Goal: Task Accomplishment & Management: Complete application form

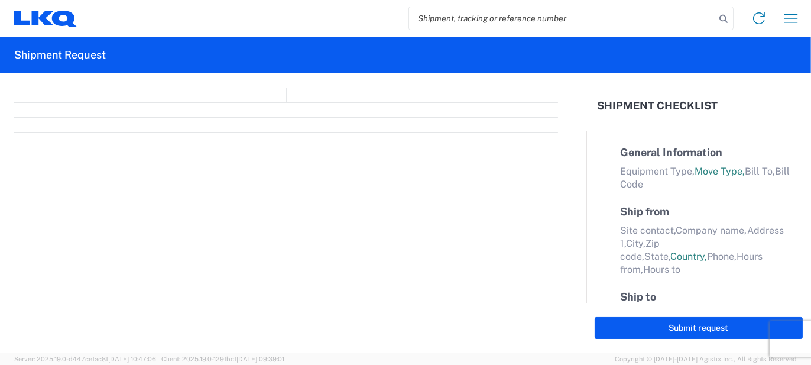
select select "FULL"
select select "LBS"
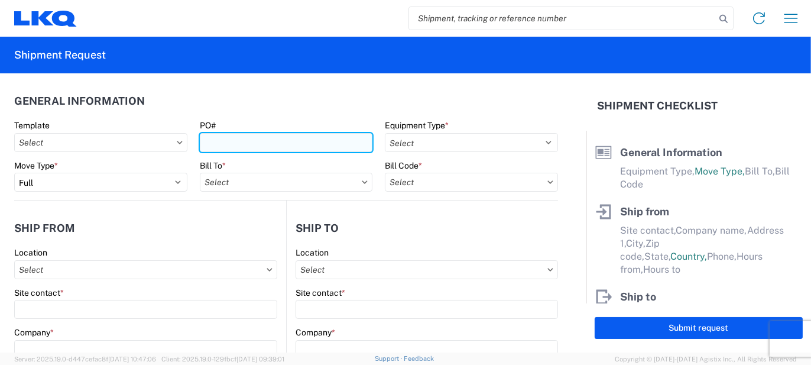
click at [276, 143] on input "PO#" at bounding box center [286, 142] width 173 height 19
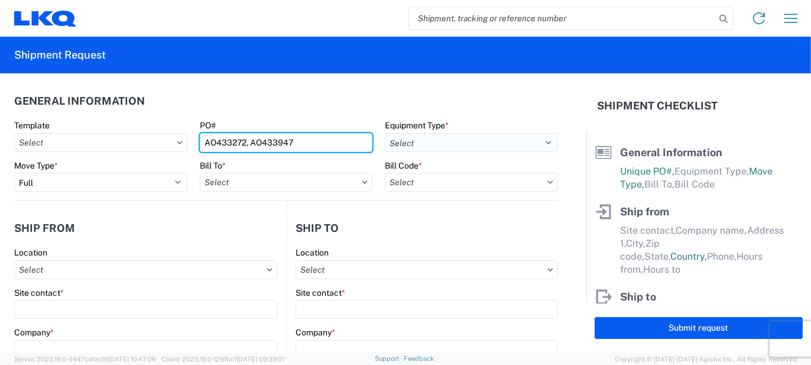
type input "AO433272, AO433947"
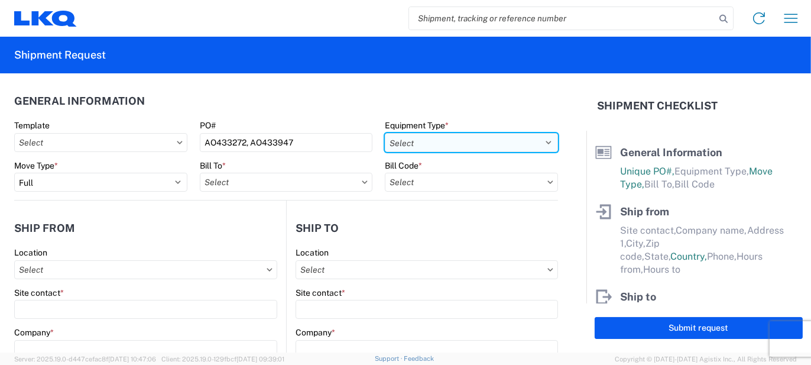
click at [447, 150] on select "Select 53’ Dry Van Flatbed Dropdeck (van) Lowboy (flatbed) Rail" at bounding box center [471, 142] width 173 height 19
select select "STDV"
click at [385, 133] on select "Select 53’ Dry Van Flatbed Dropdeck (van) Lowboy (flatbed) Rail" at bounding box center [471, 142] width 173 height 19
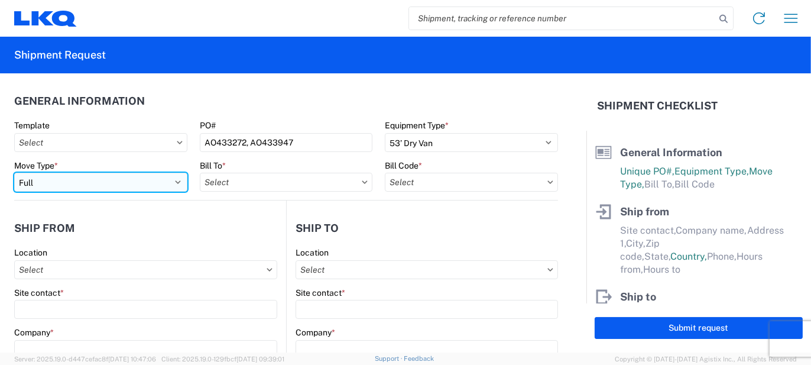
click at [164, 186] on select "Select Full Partial TL" at bounding box center [100, 182] width 173 height 19
select select "PARTIAL_TL"
click at [14, 173] on select "Select Full Partial TL" at bounding box center [100, 182] width 173 height 19
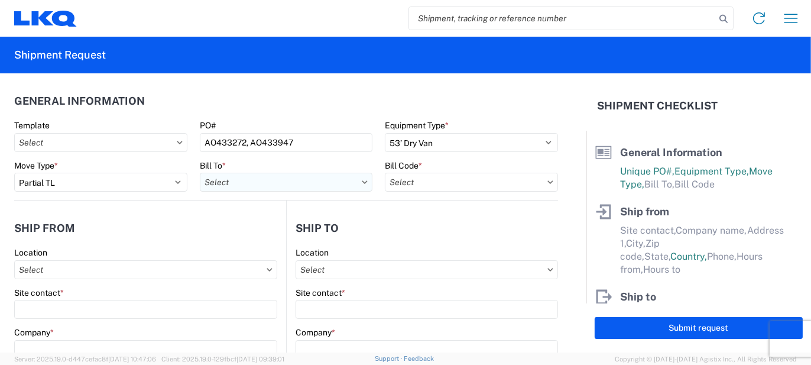
click at [240, 181] on input "text" at bounding box center [286, 182] width 173 height 19
click at [245, 217] on input at bounding box center [303, 210] width 193 height 19
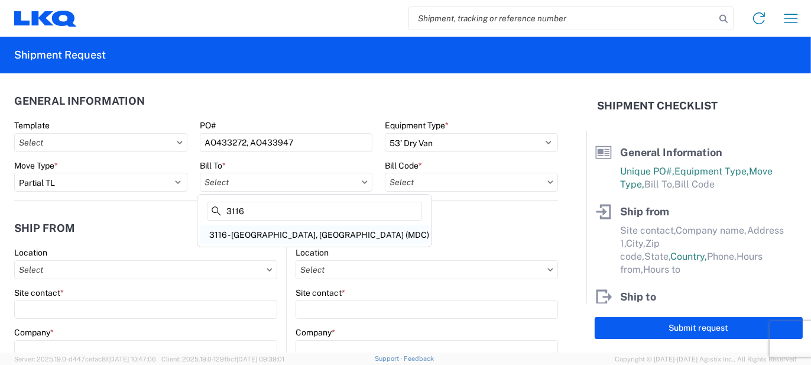
type input "3116"
click at [260, 233] on div "3116 - [GEOGRAPHIC_DATA], [GEOGRAPHIC_DATA] (MDC)" at bounding box center [314, 234] width 229 height 19
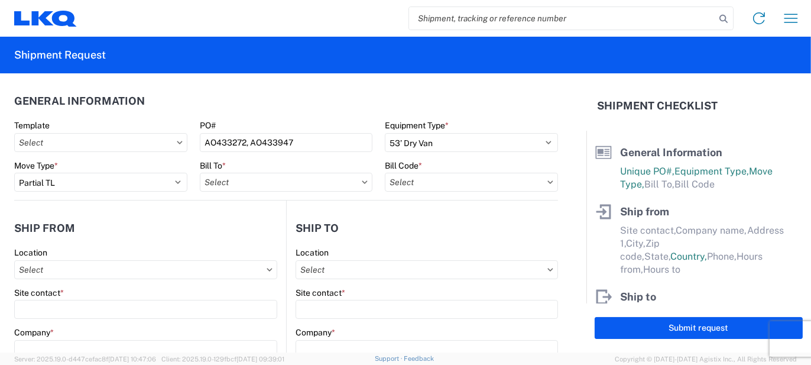
type input "3116 - [GEOGRAPHIC_DATA], [GEOGRAPHIC_DATA] (MDC)"
click at [398, 190] on input "text" at bounding box center [471, 182] width 173 height 19
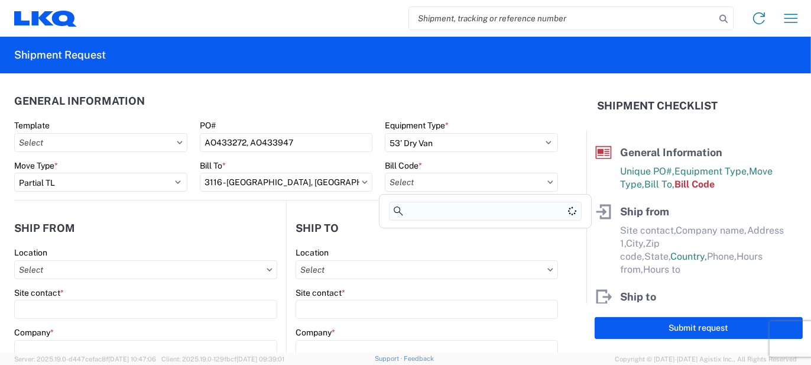
click at [427, 212] on input at bounding box center [485, 210] width 193 height 19
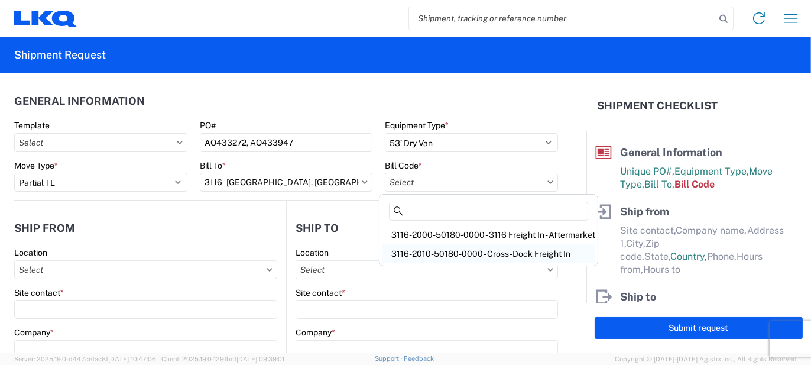
click at [458, 248] on div "3116-2010-50180-0000 - Cross-Dock Freight In" at bounding box center [488, 253] width 213 height 19
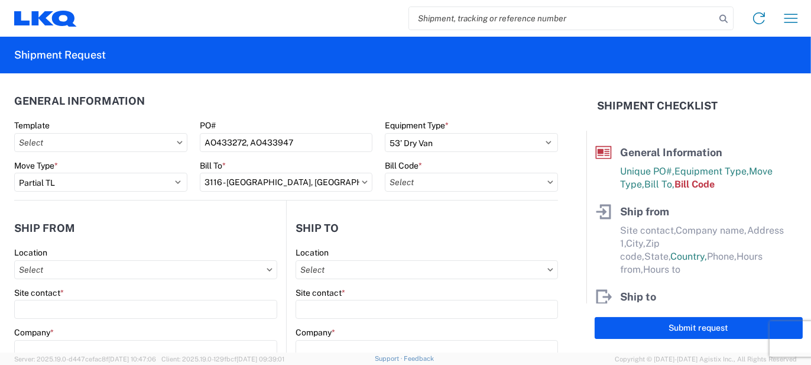
type input "3116-2010-50180-0000 - Cross-Dock Freight In"
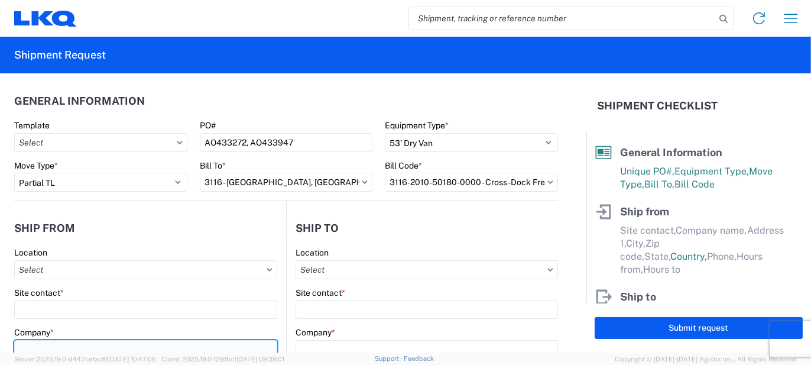
click at [56, 343] on input "Company *" at bounding box center [145, 349] width 263 height 19
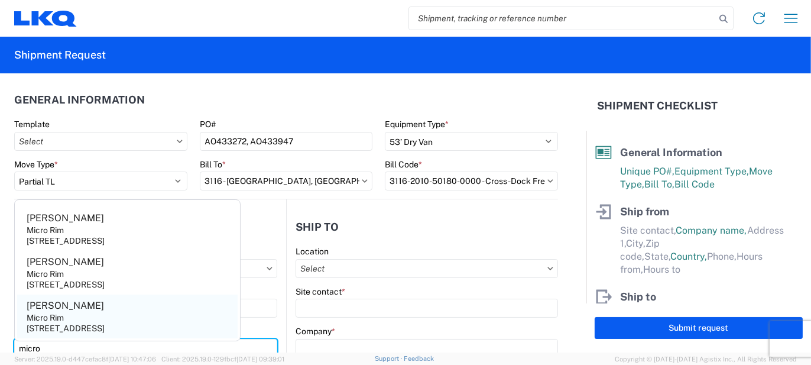
type input "micro"
click at [62, 317] on div "Micro Rim" at bounding box center [45, 317] width 37 height 11
type input "[PERSON_NAME]"
type input "Micro Rim"
type input "12800 E. 10 Mile"
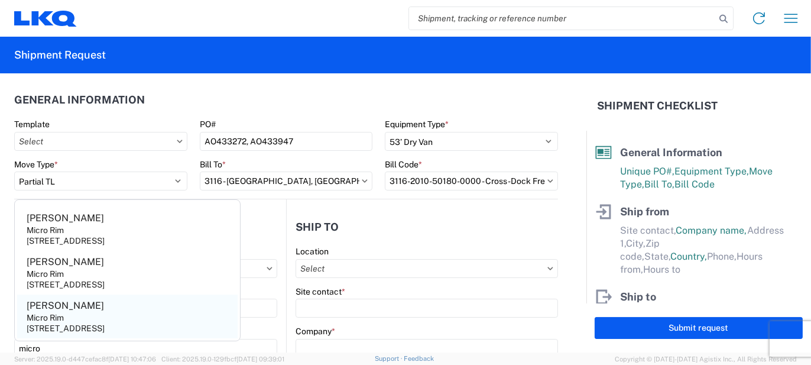
type input "[PERSON_NAME]"
type input "48089"
select select "MI"
select select "US"
type input "[EMAIL_ADDRESS][DOMAIN_NAME]"
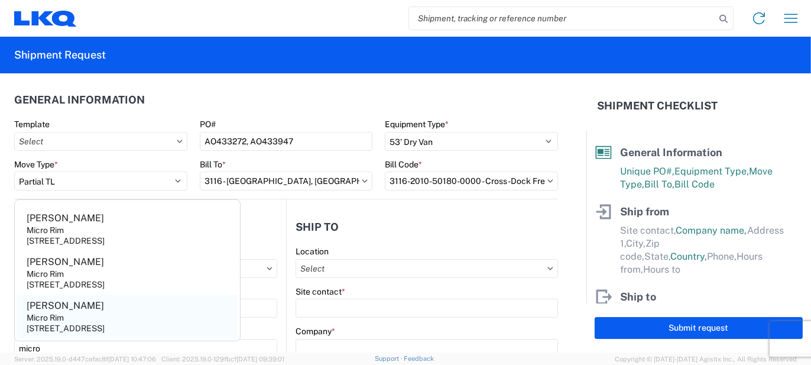
type input "[PHONE_NUMBER]"
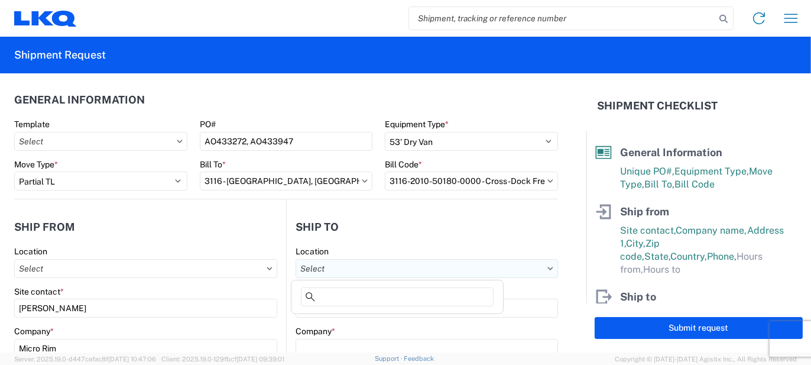
click at [379, 267] on input "text" at bounding box center [426, 268] width 262 height 19
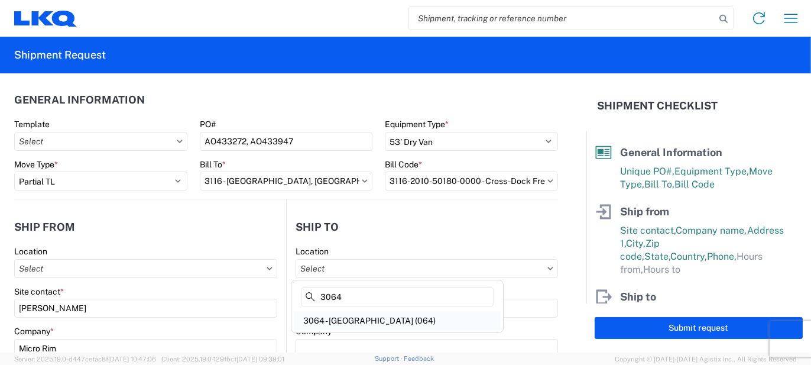
type input "3064"
click at [341, 317] on div "3064 - [GEOGRAPHIC_DATA] (064)" at bounding box center [397, 320] width 207 height 19
type input "3064 - [GEOGRAPHIC_DATA] (064)"
type input "LKQ Corporation"
type input "[STREET_ADDRESS]"
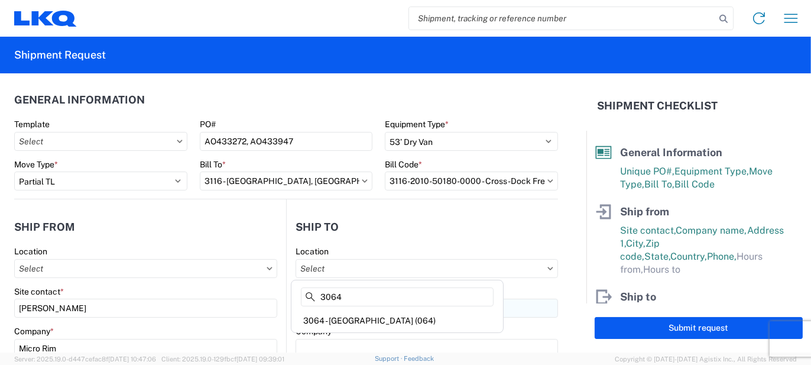
type input "[GEOGRAPHIC_DATA]"
type input "30336"
select select "US"
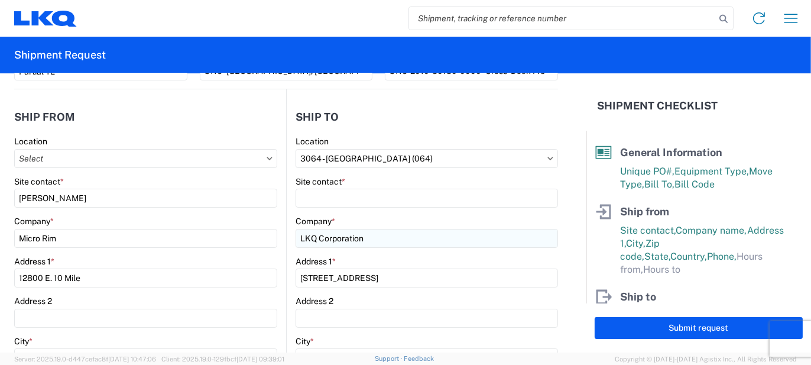
scroll to position [119, 0]
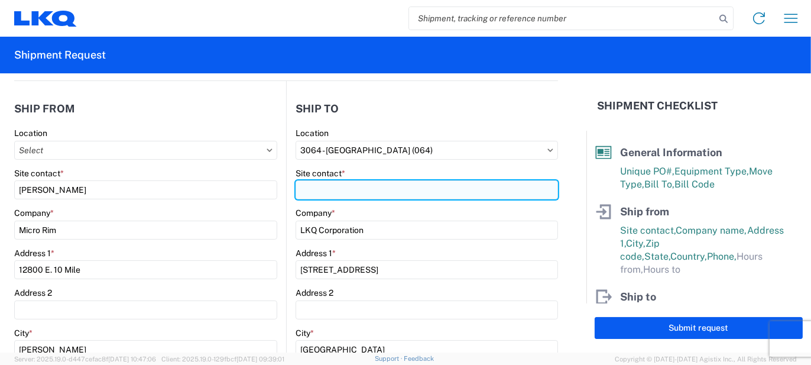
click at [329, 186] on input "Site contact *" at bounding box center [426, 189] width 262 height 19
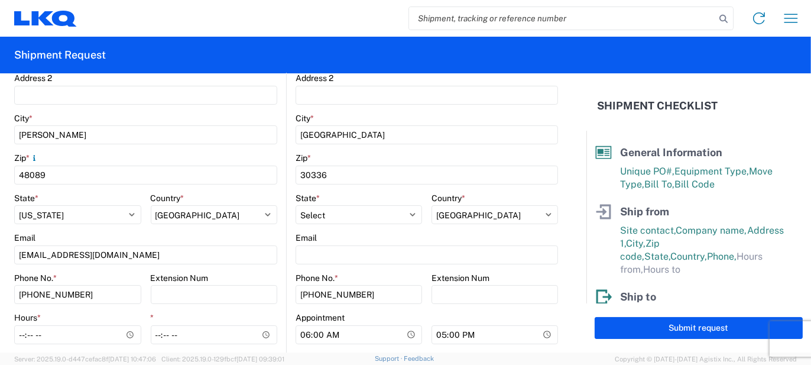
scroll to position [415, 0]
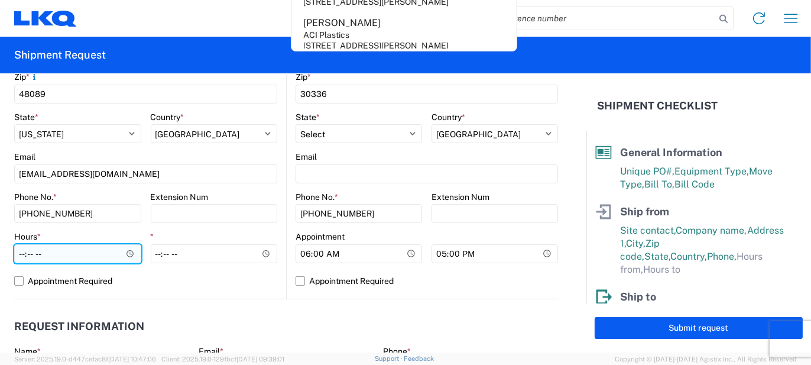
click at [93, 250] on input "Hours *" at bounding box center [77, 253] width 127 height 19
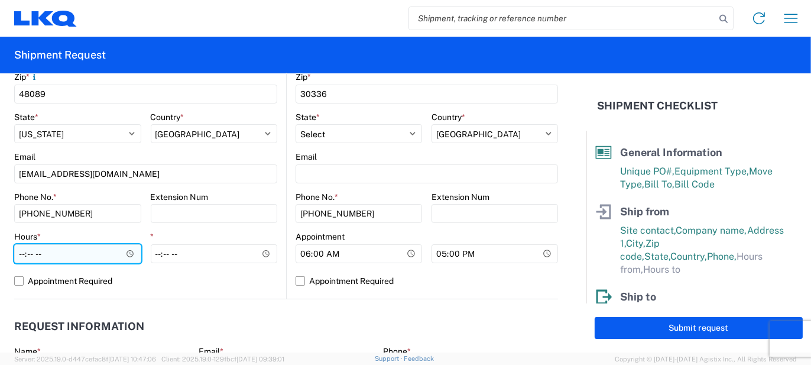
type input "07:00"
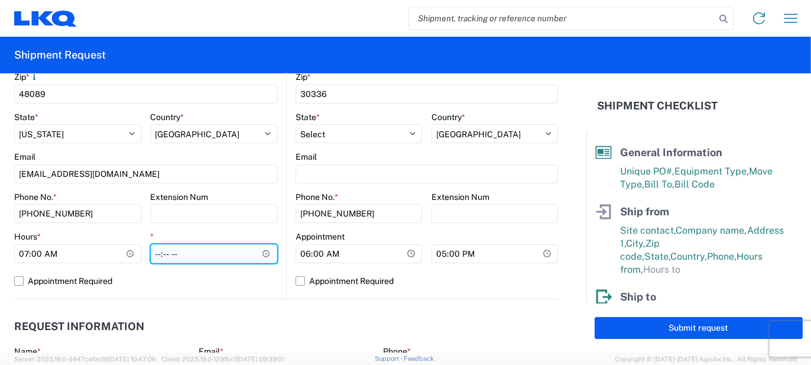
click at [161, 252] on input "*" at bounding box center [214, 253] width 127 height 19
type input "15:30"
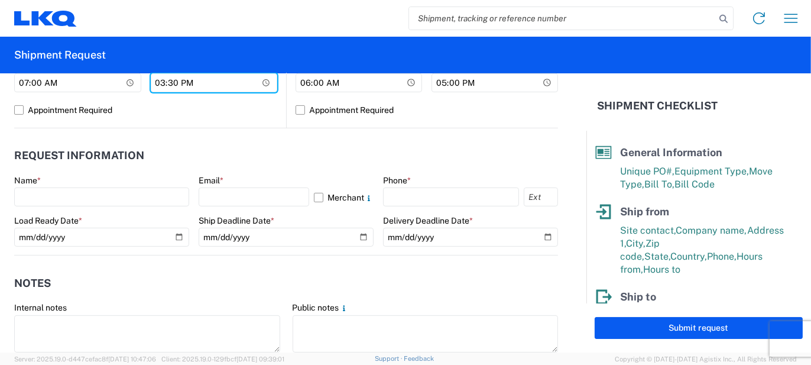
scroll to position [592, 0]
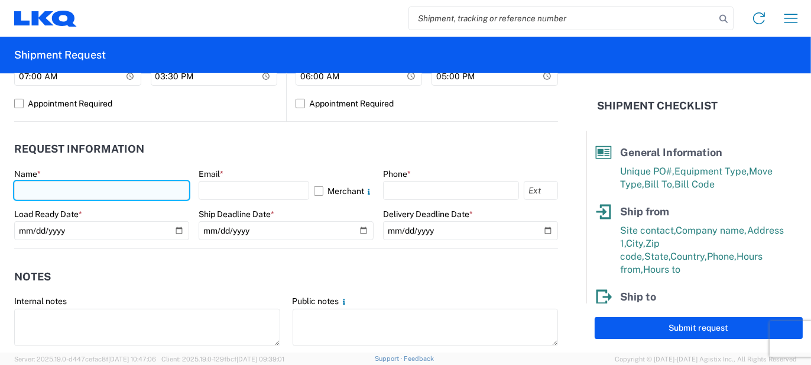
click at [71, 191] on input "text" at bounding box center [101, 190] width 175 height 19
type input "[PERSON_NAME]"
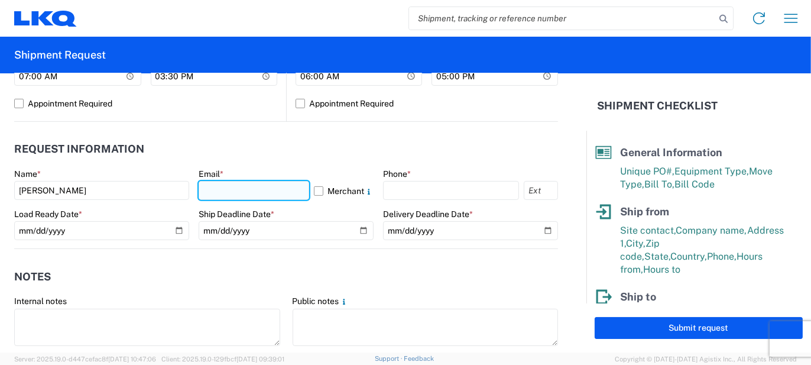
click at [219, 197] on input "text" at bounding box center [254, 190] width 110 height 19
type input "[EMAIL_ADDRESS][PERSON_NAME][DOMAIN_NAME]"
click at [353, 186] on label "Merchant" at bounding box center [344, 190] width 60 height 19
click at [0, 0] on input "Merchant" at bounding box center [0, 0] width 0 height 0
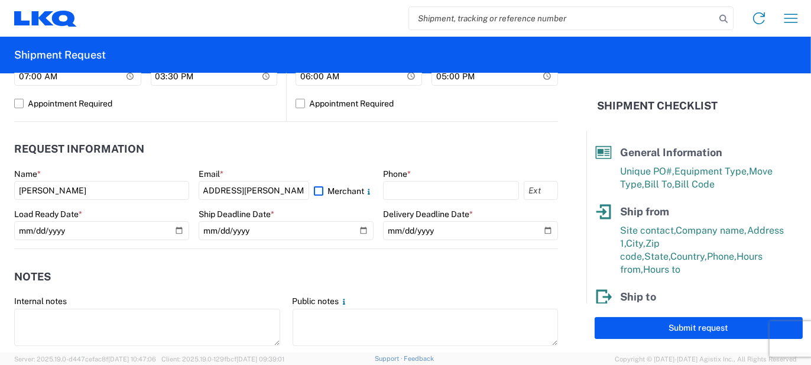
scroll to position [0, 0]
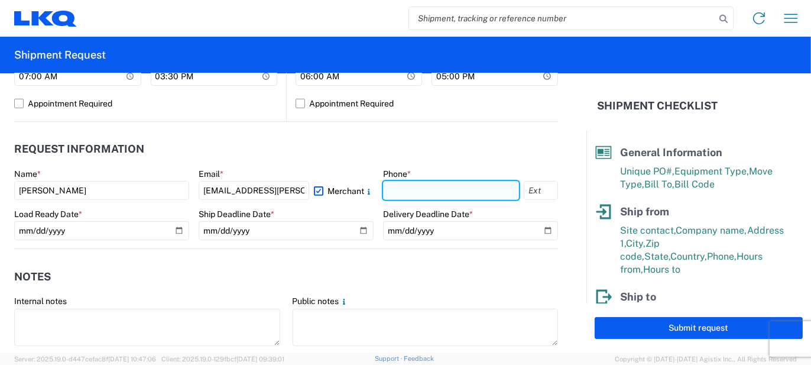
click at [402, 191] on input "text" at bounding box center [451, 190] width 136 height 19
type input "5862551686"
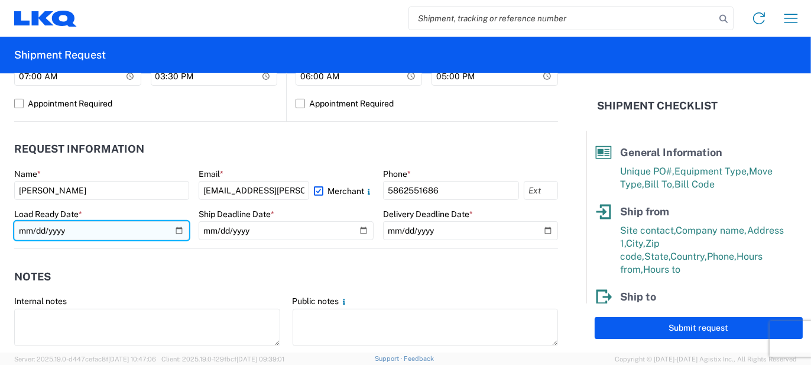
click at [180, 230] on input "date" at bounding box center [101, 230] width 175 height 19
type input "[DATE]"
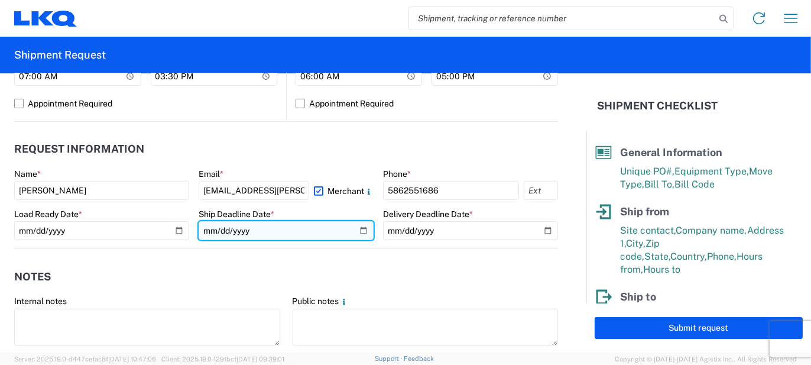
click at [356, 229] on input "date" at bounding box center [286, 230] width 175 height 19
type input "[DATE]"
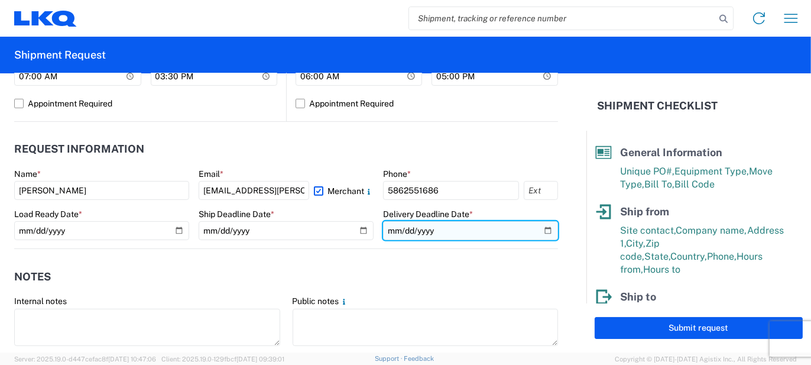
click at [539, 228] on input "date" at bounding box center [470, 230] width 175 height 19
type input "[DATE]"
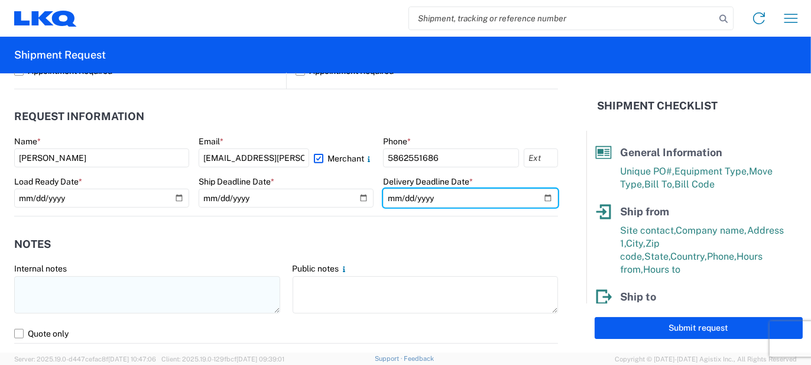
scroll to position [651, 0]
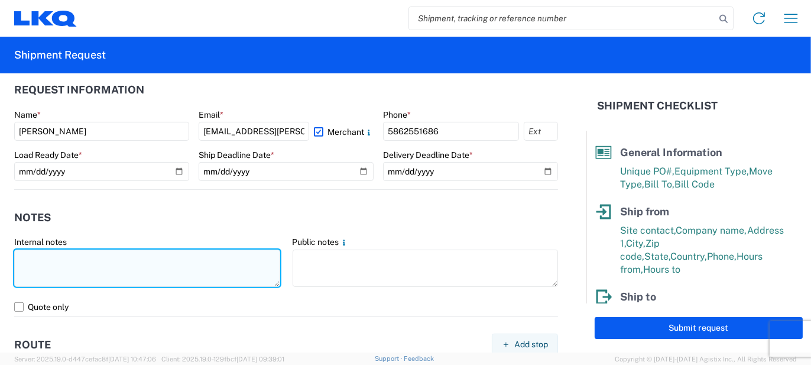
click at [147, 259] on textarea at bounding box center [147, 267] width 266 height 37
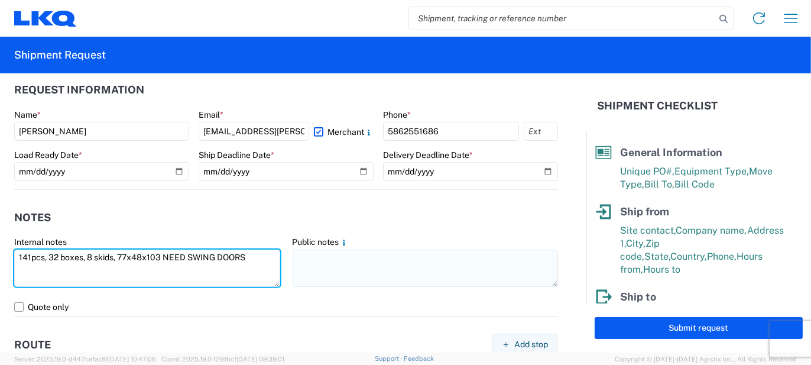
type textarea "141pcs, 32 boxes, 8 skids, 77x48x103 NEED SWING DOORS"
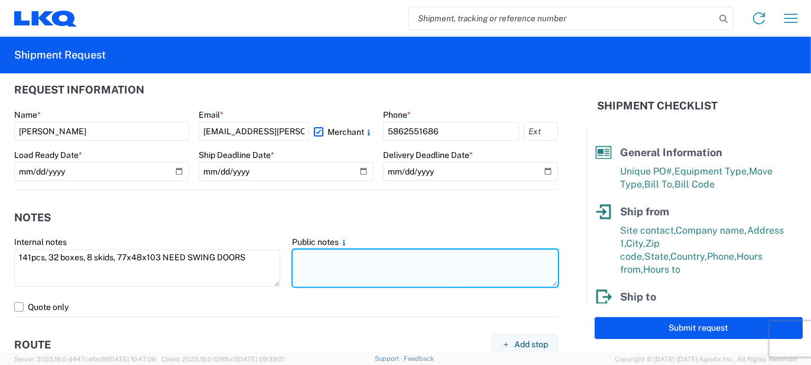
paste textarea "141pcs, 32 boxes, 8 skids, 77x48x103 NEED SWING DOORS"
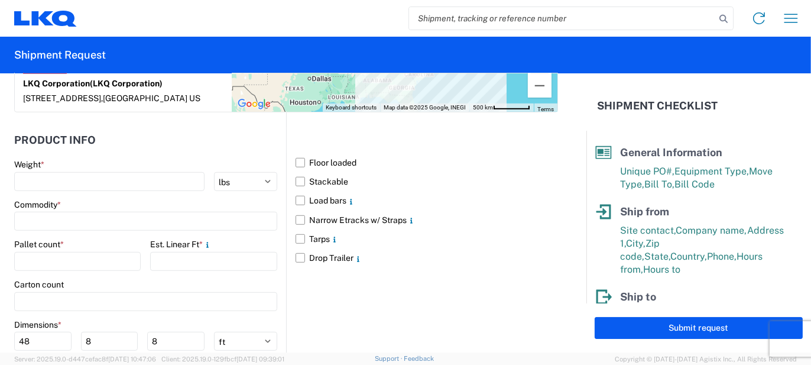
scroll to position [1065, 0]
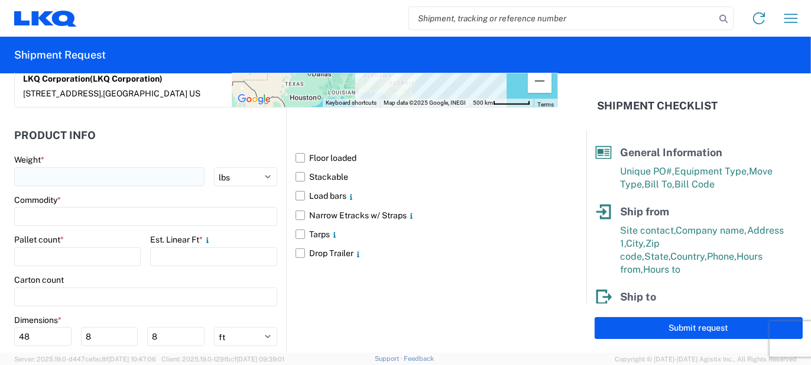
type textarea "141pcs, 32 boxes, 8 skids, 77x48x103 NEED SWING DOORS"
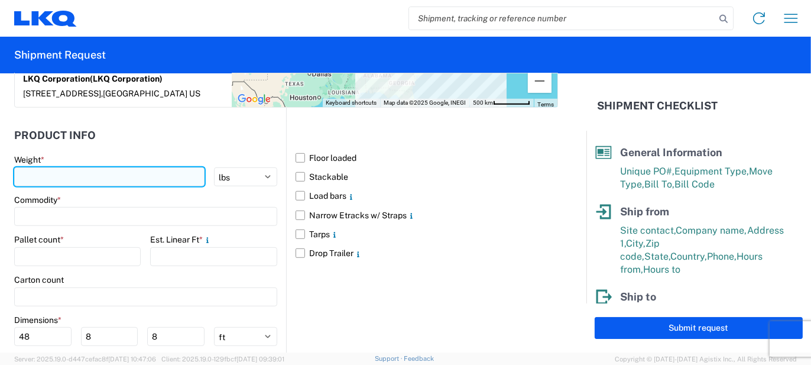
click at [118, 167] on input "number" at bounding box center [109, 176] width 190 height 19
type input "1"
type input "3200"
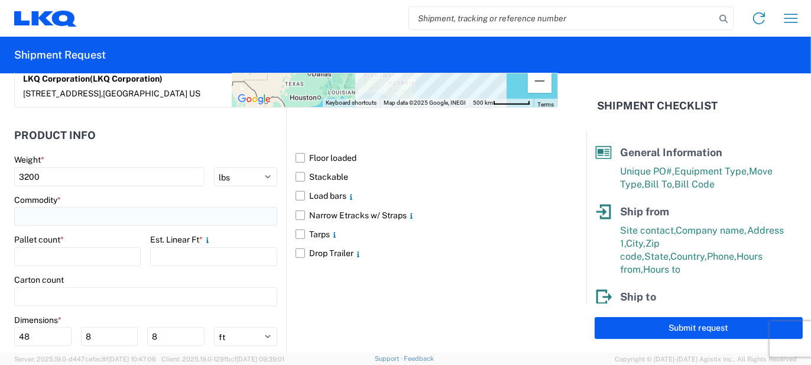
click at [142, 207] on input at bounding box center [145, 216] width 263 height 19
click at [115, 236] on input at bounding box center [120, 232] width 193 height 19
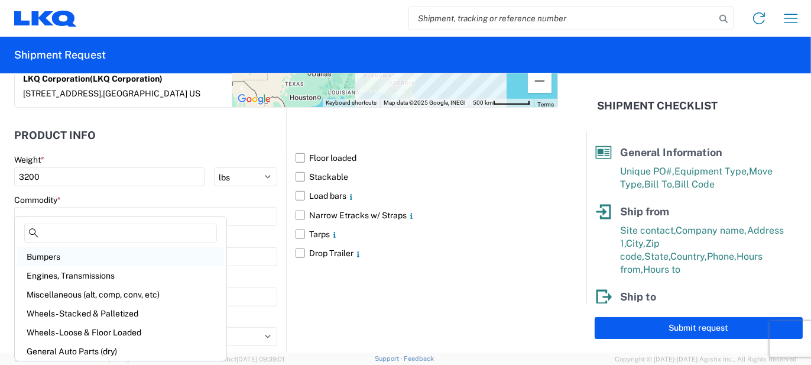
click at [60, 255] on div "Bumpers" at bounding box center [120, 256] width 207 height 19
type input "Bumpers"
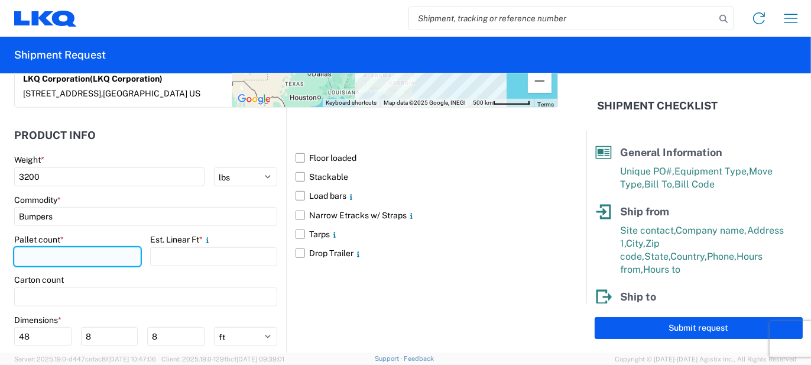
click at [58, 247] on input "number" at bounding box center [77, 256] width 126 height 19
type input "8"
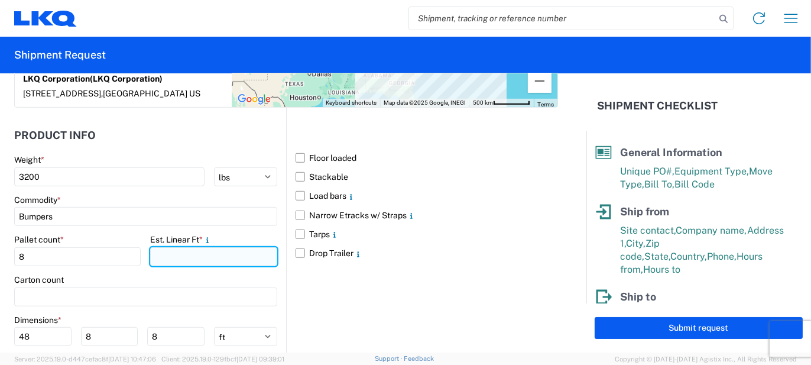
click at [161, 247] on input "number" at bounding box center [213, 256] width 126 height 19
type input "26"
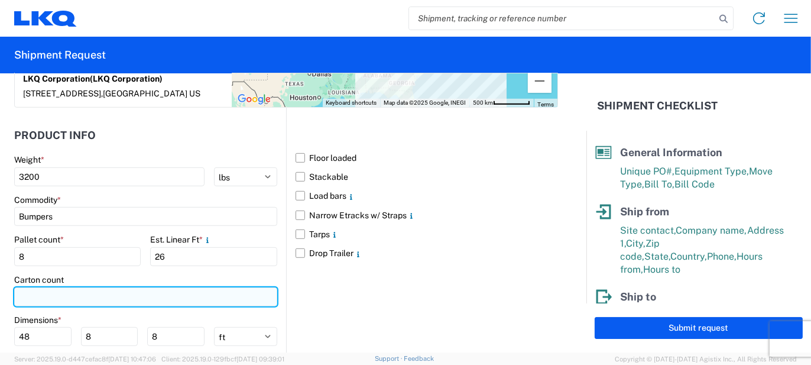
click at [101, 287] on input "number" at bounding box center [145, 296] width 263 height 19
type input "32"
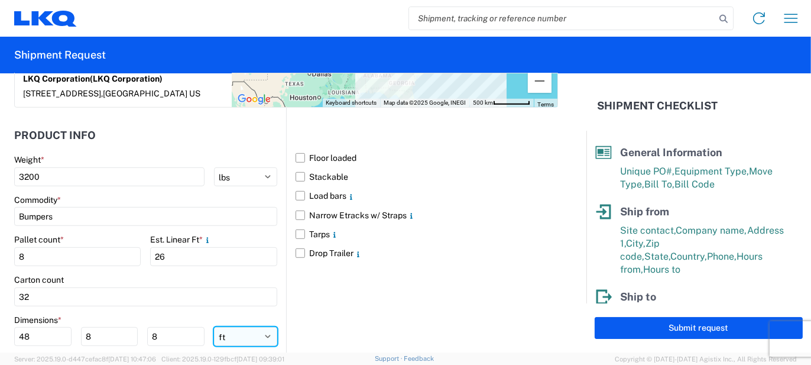
click at [227, 327] on select "ft in cm" at bounding box center [245, 336] width 63 height 19
select select "IN"
click at [214, 327] on select "ft in cm" at bounding box center [245, 336] width 63 height 19
type input "576"
type input "96"
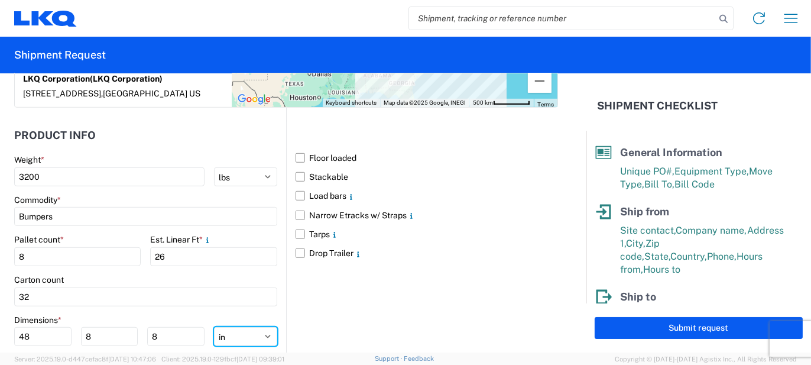
type input "96"
click at [39, 327] on input "576" at bounding box center [42, 336] width 57 height 19
type input "77"
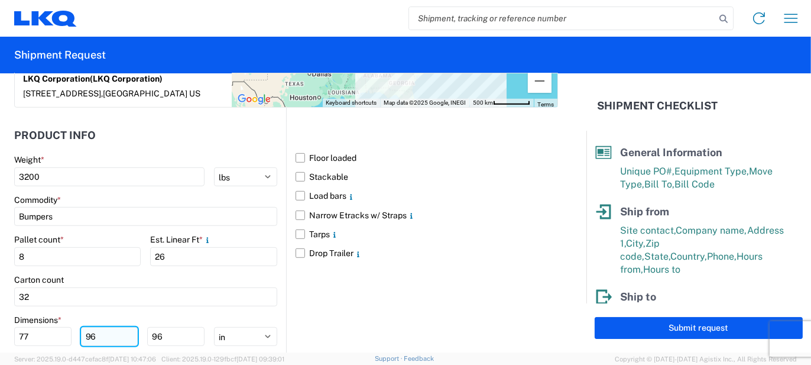
click at [102, 328] on input "96" at bounding box center [109, 336] width 57 height 19
type input "48"
click at [149, 327] on input "96" at bounding box center [175, 336] width 57 height 19
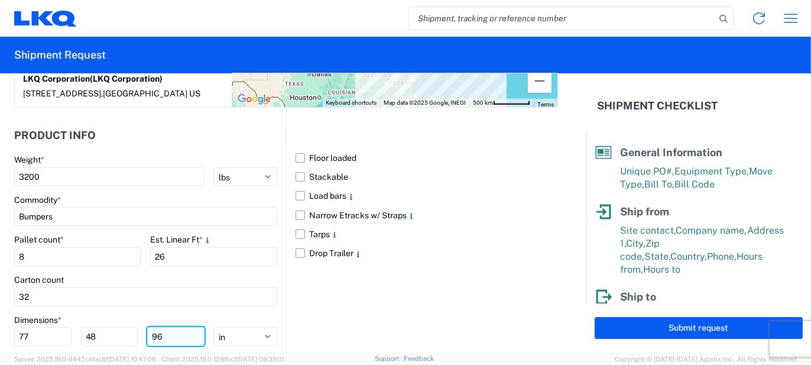
click at [149, 327] on input "96" at bounding box center [175, 336] width 57 height 19
type input "103"
click at [322, 310] on div "Floor loaded Stackable Load bars Narrow Etracks w/ Straps Tarps Drop Trailer" at bounding box center [422, 261] width 272 height 307
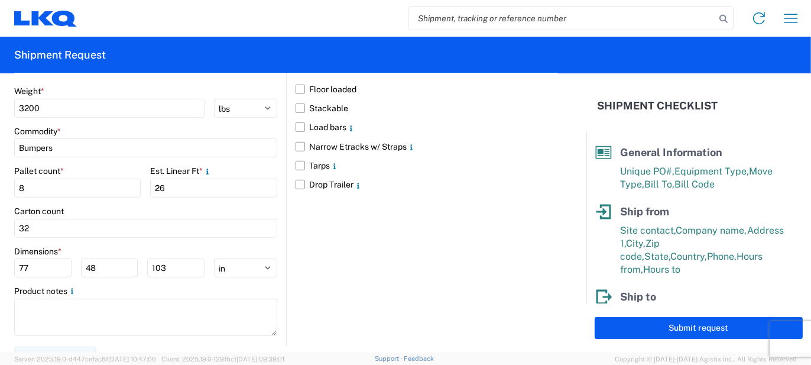
scroll to position [1135, 0]
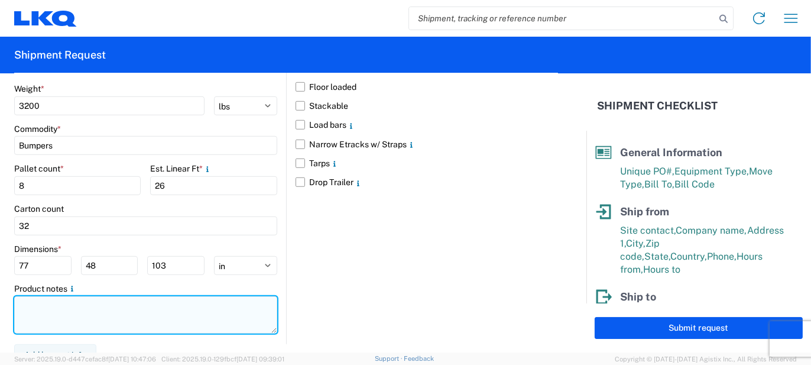
click at [145, 308] on textarea at bounding box center [145, 314] width 263 height 37
paste textarea "141pcs, 32 boxes, 8 skids, 77x48x103 NEED SWING DOORS"
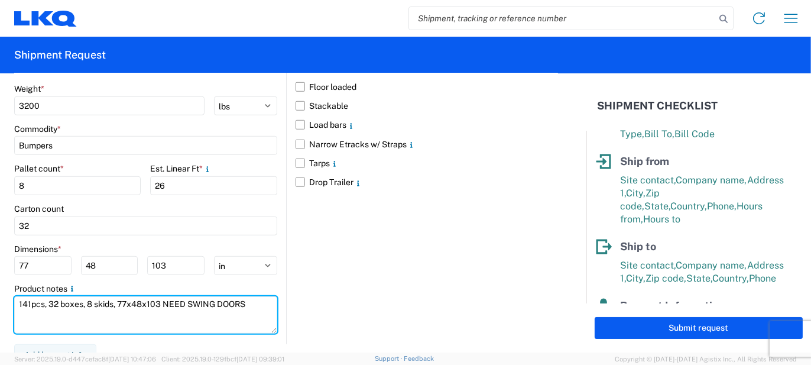
scroll to position [233, 0]
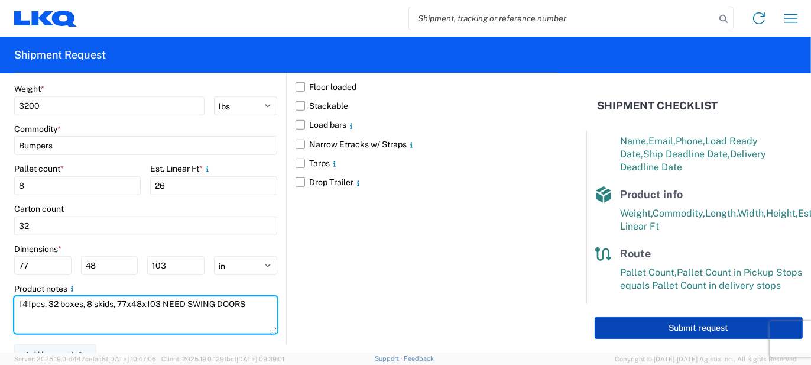
type textarea "141pcs, 32 boxes, 8 skids, 77x48x103 NEED SWING DOORS"
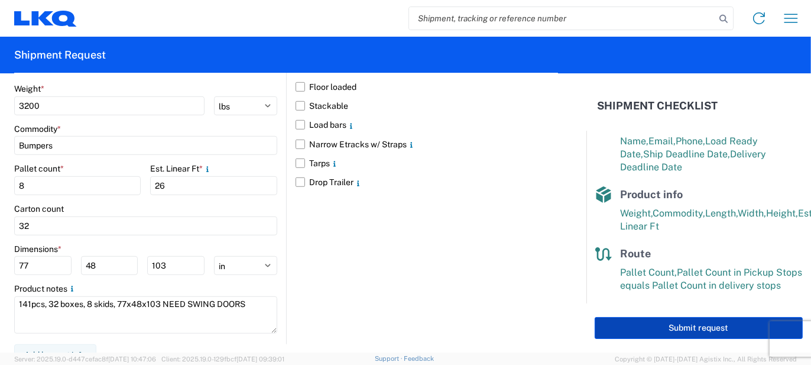
click at [629, 322] on button "Submit request" at bounding box center [698, 328] width 208 height 22
select select "US"
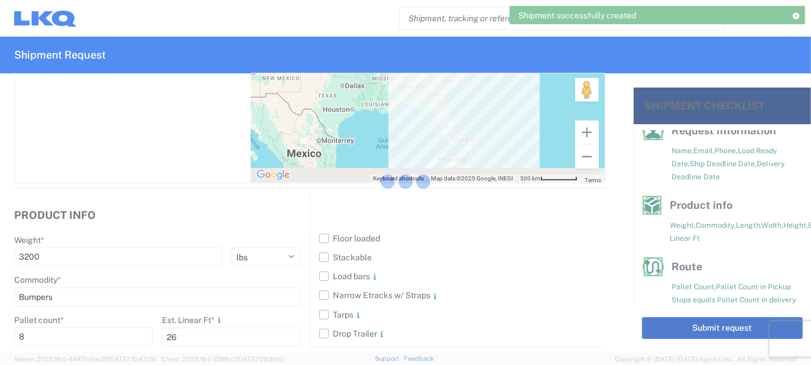
scroll to position [219, 0]
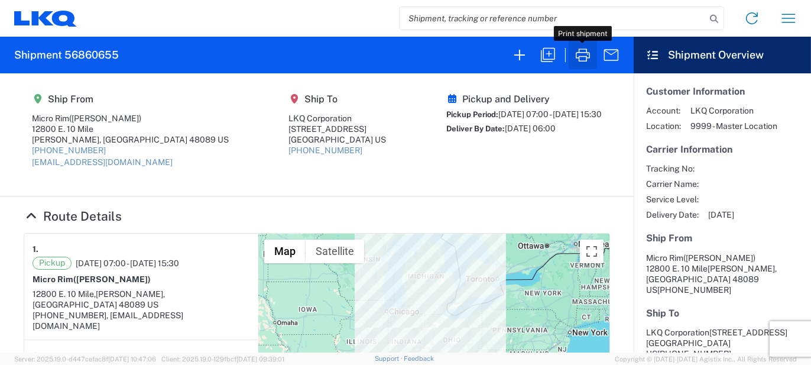
click at [580, 50] on icon "button" at bounding box center [582, 54] width 19 height 19
